Goal: Information Seeking & Learning: Learn about a topic

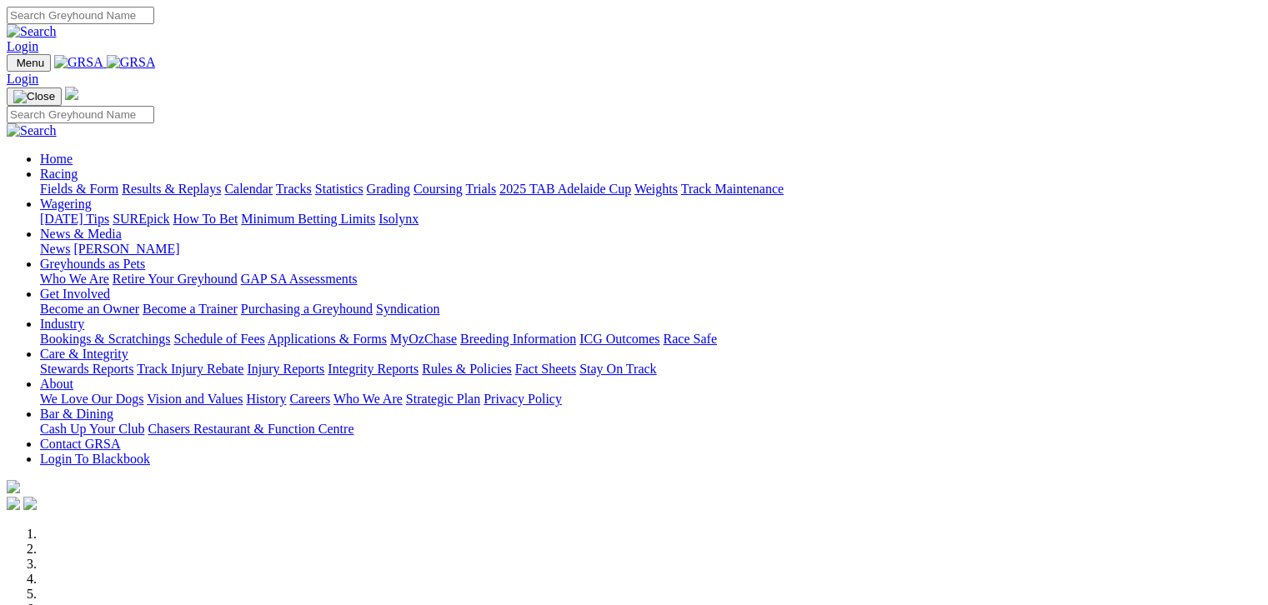
click at [65, 182] on link "Fields & Form" at bounding box center [79, 189] width 78 height 14
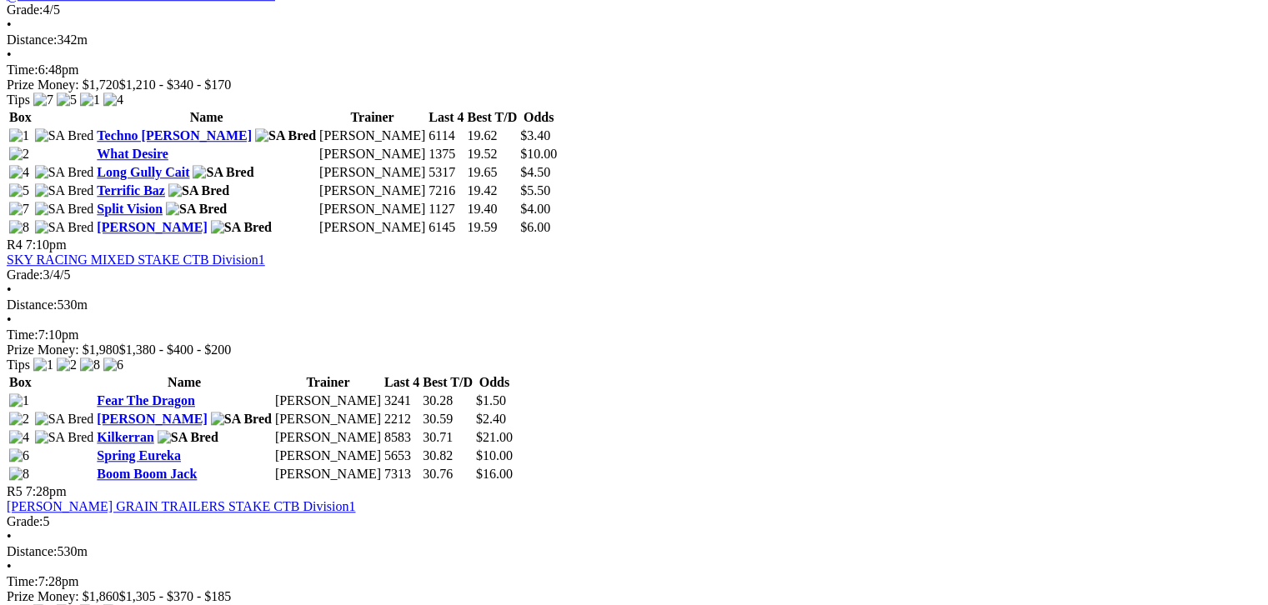
scroll to position [1375, 0]
